Goal: Transaction & Acquisition: Purchase product/service

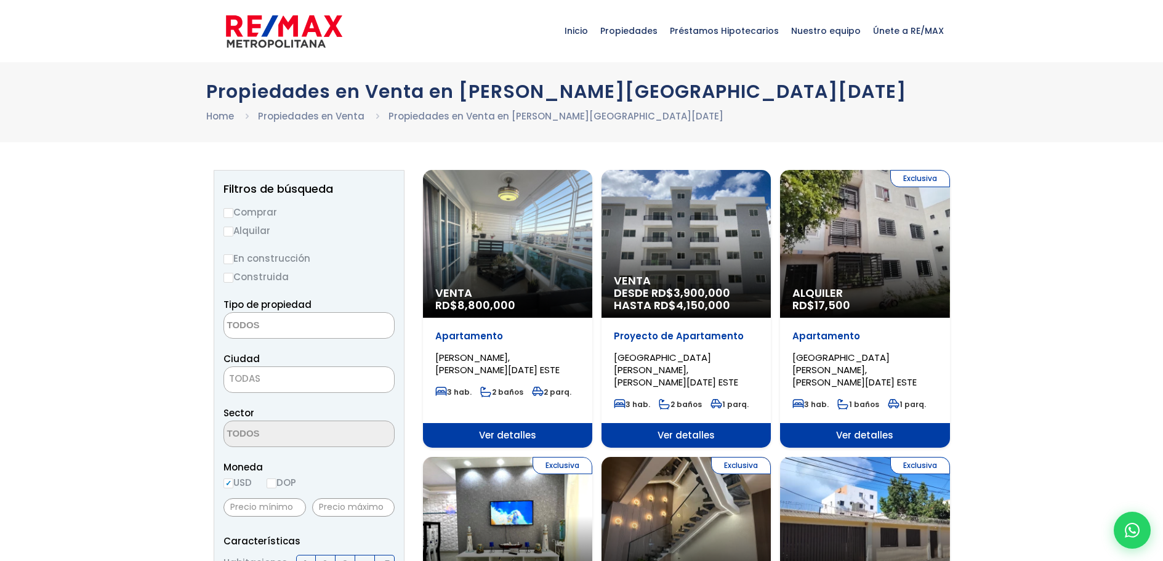
select select
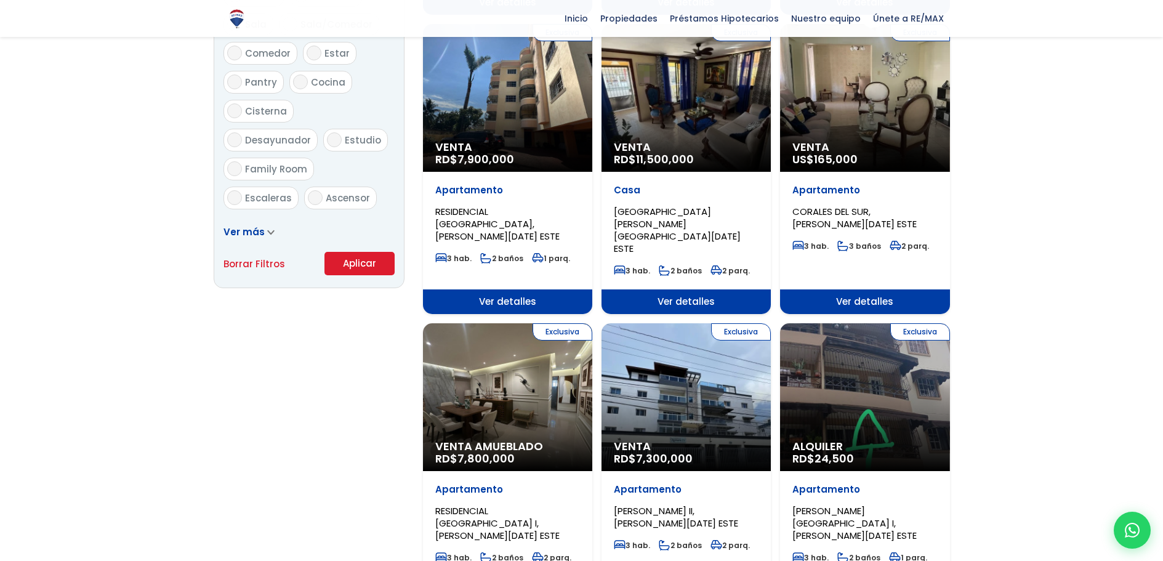
scroll to position [739, 0]
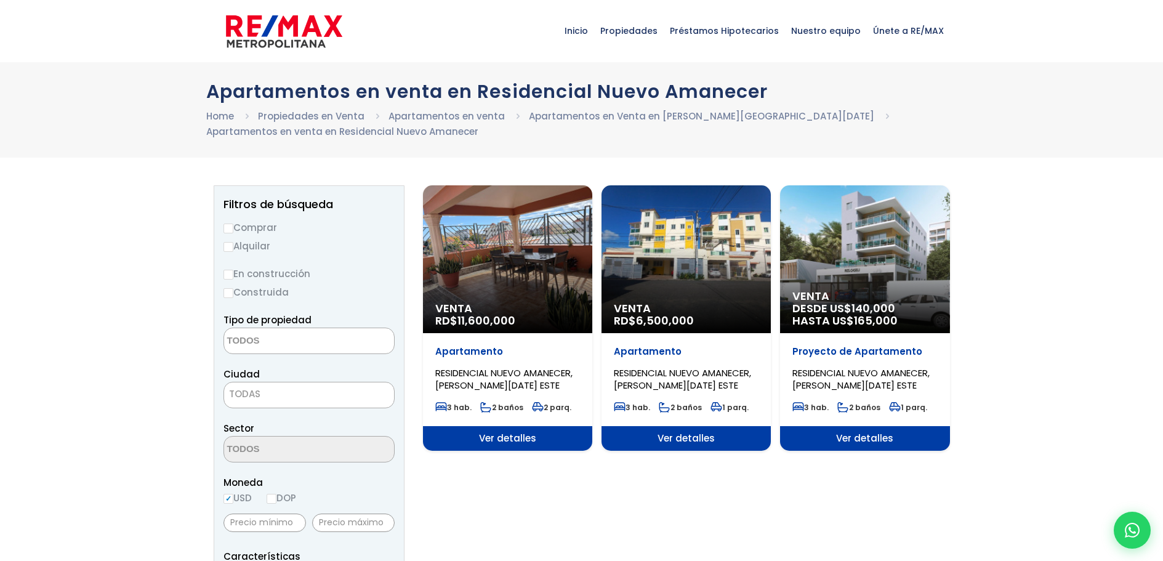
select select
click at [866, 290] on span "Venta" at bounding box center [864, 296] width 145 height 12
select select
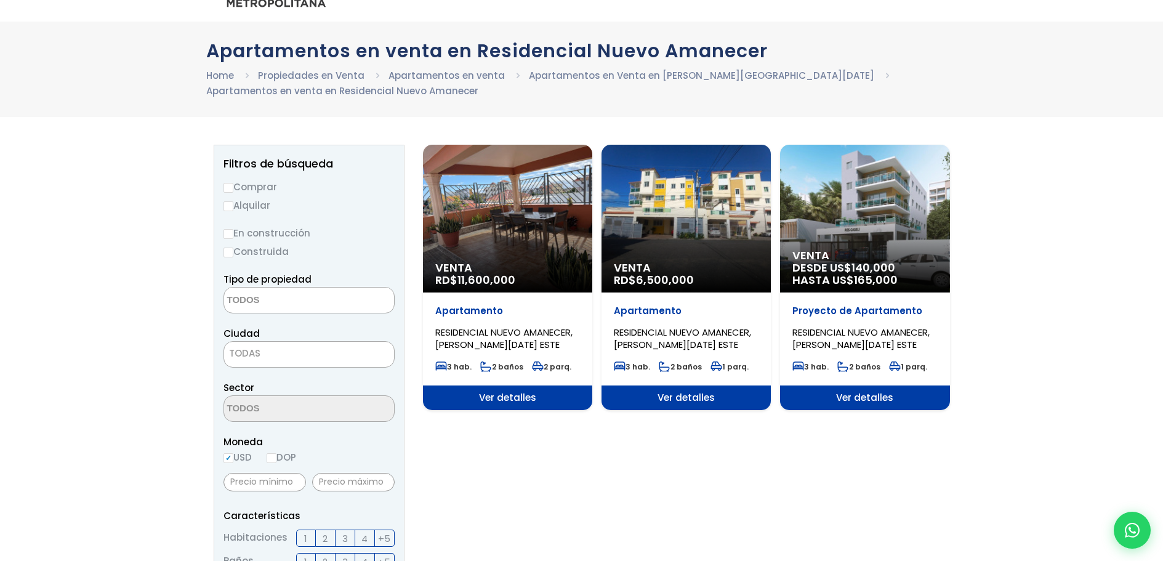
scroll to position [62, 0]
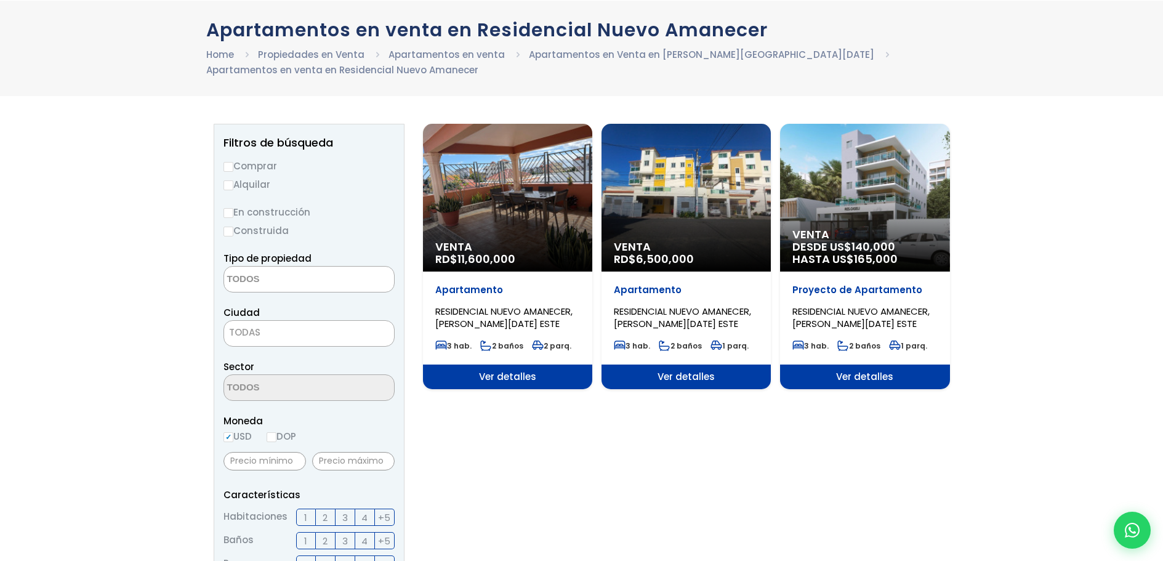
click at [836, 227] on div "Venta DESDE [GEOGRAPHIC_DATA]$ 140,000 HASTA US$ 165,000" at bounding box center [864, 198] width 169 height 148
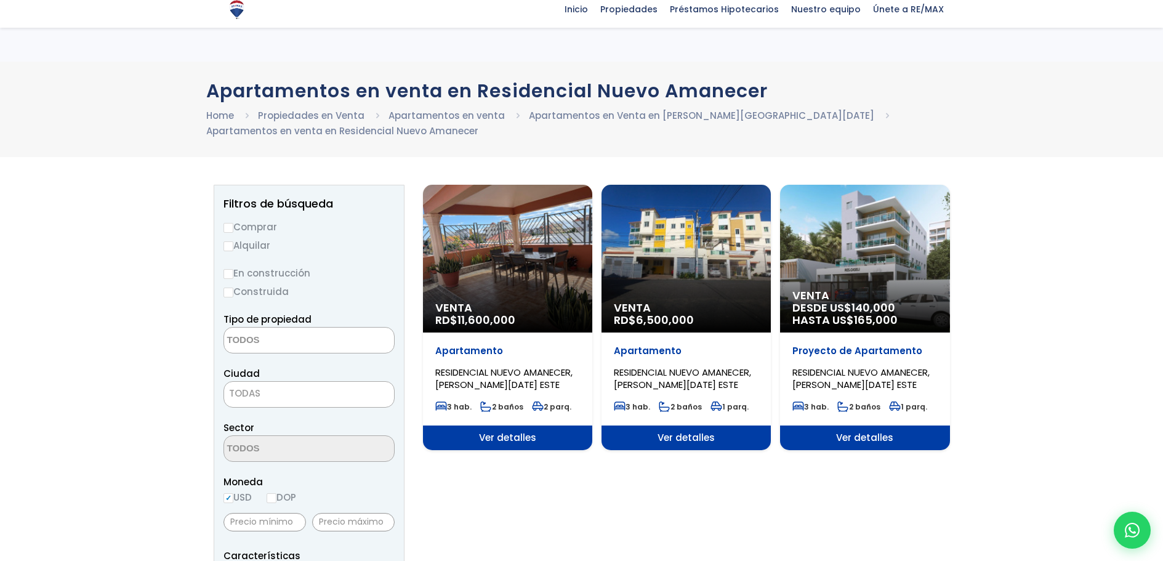
select select
